Goal: Task Accomplishment & Management: Use online tool/utility

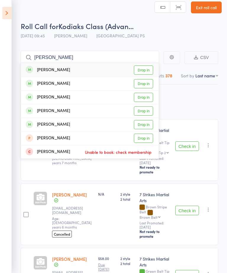
type input "[PERSON_NAME]"
click at [1, 7] on aside "Events for [DATE] [DATE] [DATE] Sun Mon Tue Wed Thu Fri Sat 40 28 29 30 01 02 0…" at bounding box center [6, 136] width 12 height 273
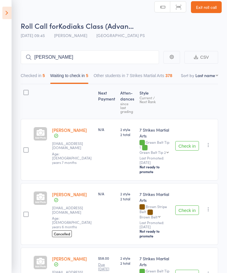
click at [11, 9] on icon at bounding box center [6, 13] width 9 height 12
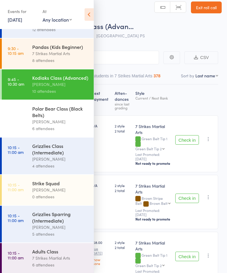
scroll to position [188, 0]
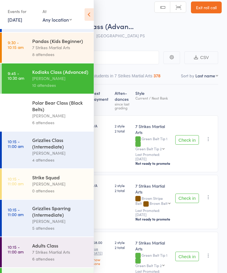
click at [66, 17] on select "Any location [GEOGRAPHIC_DATA][PERSON_NAME] [GEOGRAPHIC_DATA][PERSON_NAME] [GEO…" at bounding box center [57, 19] width 29 height 7
select select "2"
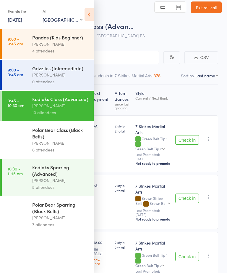
scroll to position [0, 0]
click at [66, 183] on div "[PERSON_NAME]" at bounding box center [60, 180] width 57 height 7
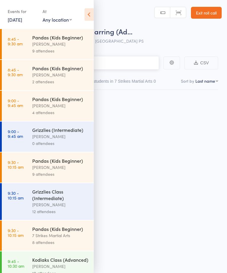
scroll to position [0, 0]
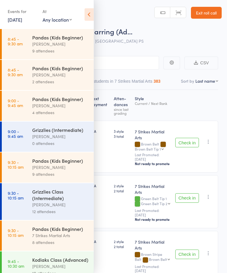
click at [93, 11] on icon at bounding box center [89, 14] width 9 height 12
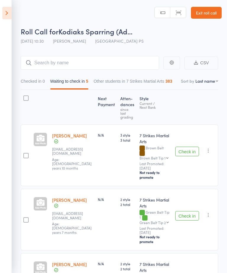
click at [189, 147] on button "Check in" at bounding box center [188, 151] width 24 height 9
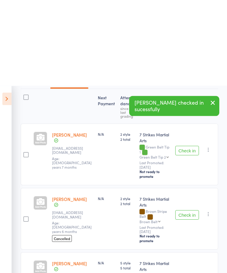
scroll to position [0, 0]
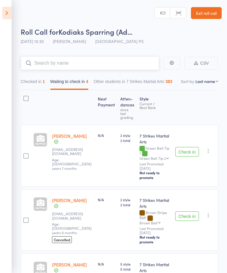
click at [93, 60] on input "search" at bounding box center [90, 63] width 139 height 14
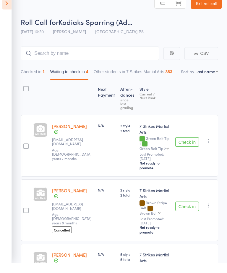
click at [4, 7] on icon at bounding box center [6, 13] width 9 height 12
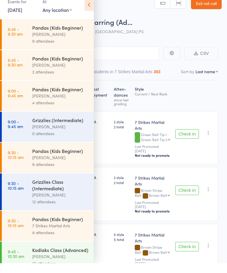
scroll to position [10, 0]
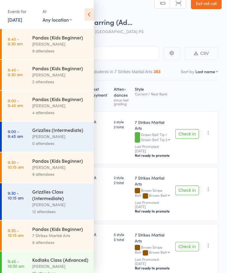
click at [58, 19] on select "Any location [GEOGRAPHIC_DATA][PERSON_NAME] [GEOGRAPHIC_DATA][PERSON_NAME] [GEO…" at bounding box center [57, 19] width 29 height 7
select select "2"
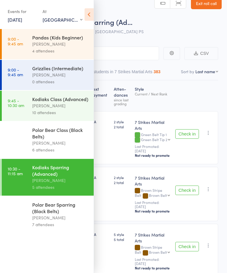
click at [63, 221] on div "[PERSON_NAME]" at bounding box center [60, 217] width 57 height 7
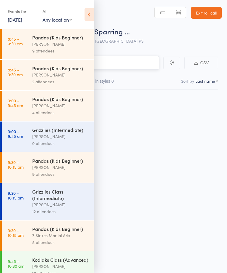
scroll to position [0, 0]
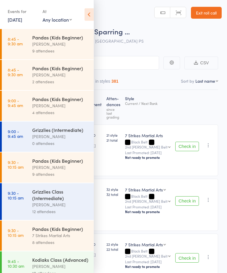
click at [90, 11] on icon at bounding box center [89, 14] width 9 height 12
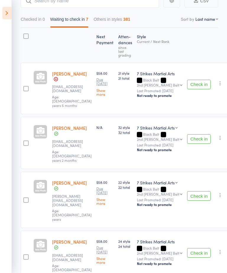
scroll to position [71, 0]
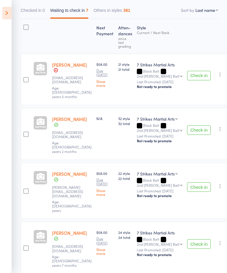
click at [194, 125] on button "Check in" at bounding box center [199, 129] width 24 height 9
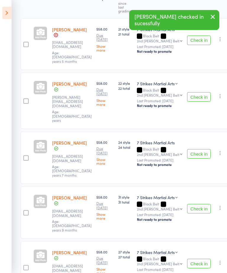
scroll to position [108, 0]
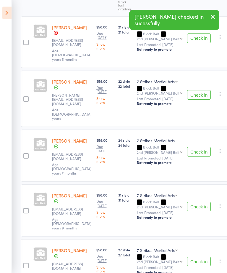
click at [196, 202] on button "Check in" at bounding box center [199, 206] width 24 height 9
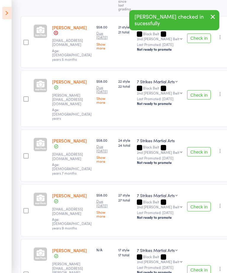
scroll to position [103, 0]
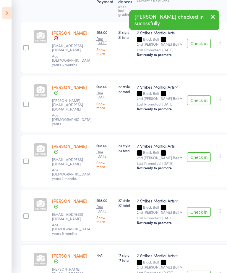
click at [197, 207] on button "Check in" at bounding box center [199, 211] width 24 height 9
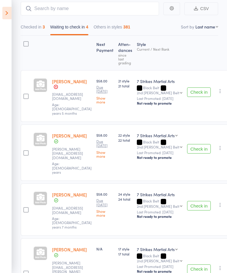
click at [197, 264] on button "Check in" at bounding box center [199, 268] width 24 height 9
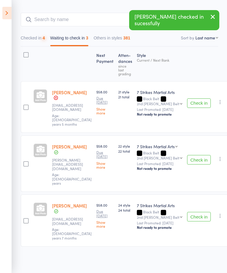
scroll to position [4, 0]
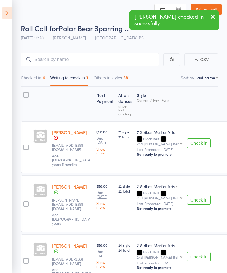
click at [10, 12] on icon at bounding box center [6, 13] width 9 height 12
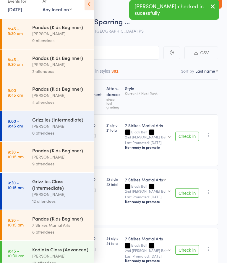
scroll to position [10, 0]
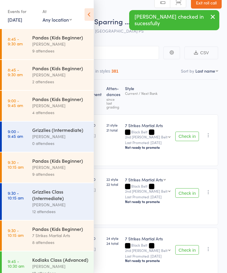
click at [59, 15] on div "At" at bounding box center [57, 12] width 29 height 10
click at [64, 16] on select "Any location [GEOGRAPHIC_DATA][PERSON_NAME] [GEOGRAPHIC_DATA][PERSON_NAME] [GEO…" at bounding box center [57, 19] width 29 height 7
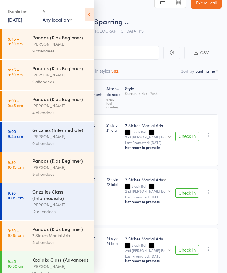
select select "2"
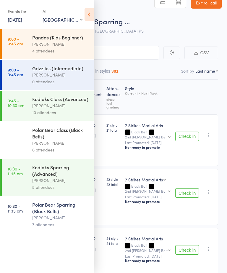
click at [53, 184] on div "[PERSON_NAME]" at bounding box center [60, 180] width 57 height 7
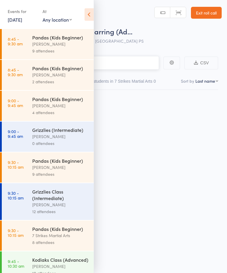
scroll to position [0, 0]
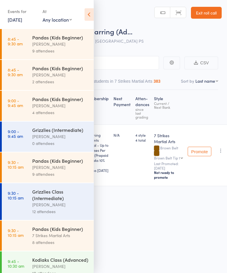
click at [85, 12] on icon at bounding box center [89, 14] width 9 height 12
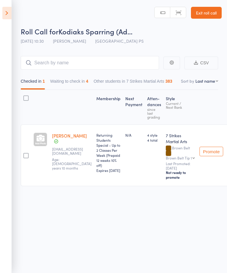
click at [89, 81] on button "Waiting to check in 4" at bounding box center [69, 83] width 38 height 14
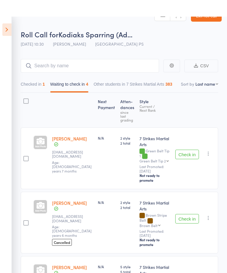
scroll to position [0, 0]
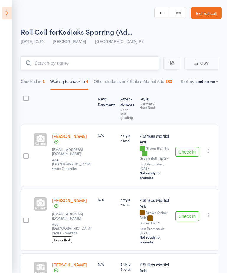
click at [112, 60] on input "search" at bounding box center [90, 63] width 139 height 14
type input "A"
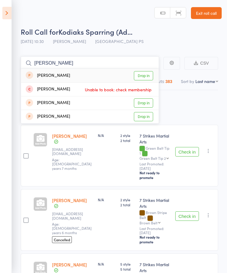
type input "[PERSON_NAME]"
